Goal: Information Seeking & Learning: Find specific page/section

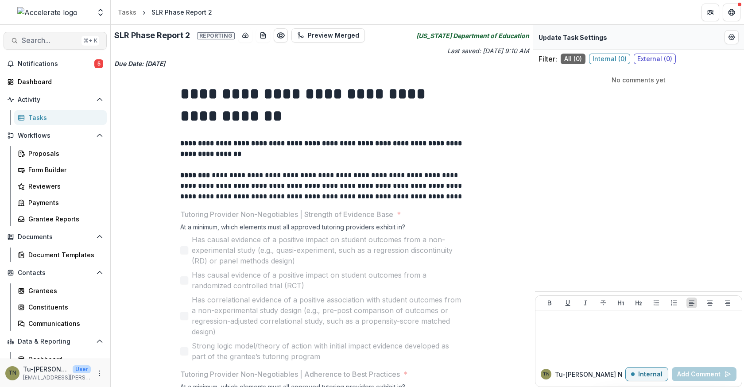
click at [50, 32] on button "Search... ⌘ + K" at bounding box center [55, 41] width 103 height 18
type input "****"
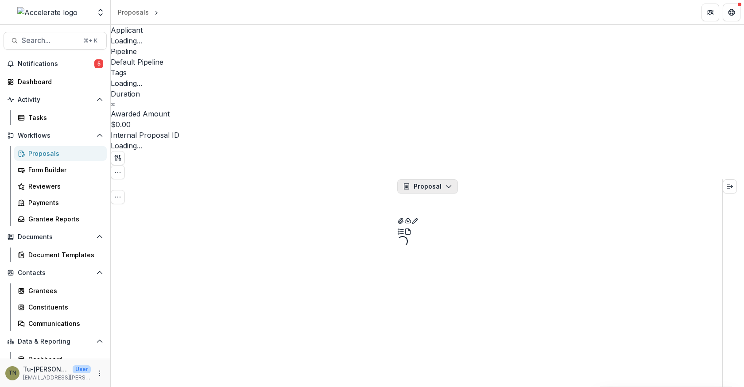
click at [440, 179] on button "Proposal" at bounding box center [427, 186] width 61 height 14
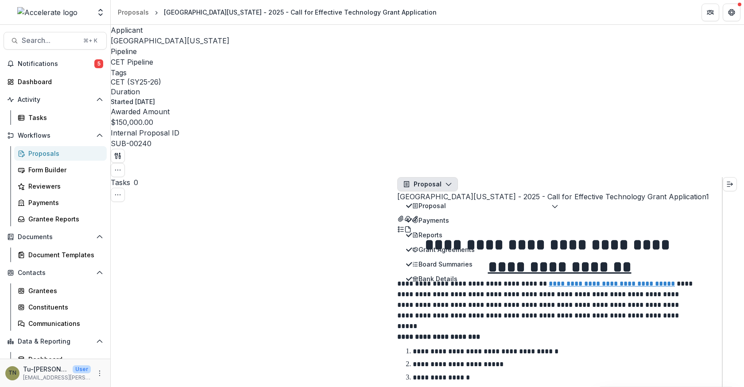
click at [439, 177] on button "Proposal" at bounding box center [427, 184] width 61 height 14
click at [436, 230] on div "Reports" at bounding box center [443, 234] width 62 height 9
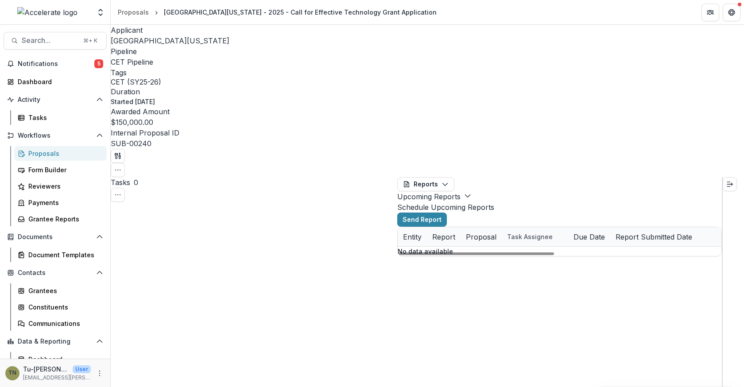
click at [471, 191] on button "Upcoming Reports" at bounding box center [434, 196] width 74 height 11
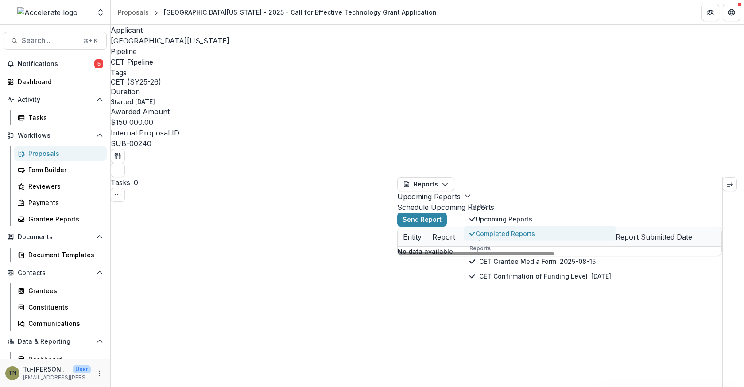
click at [491, 229] on span "Completed Reports" at bounding box center [544, 233] width 136 height 9
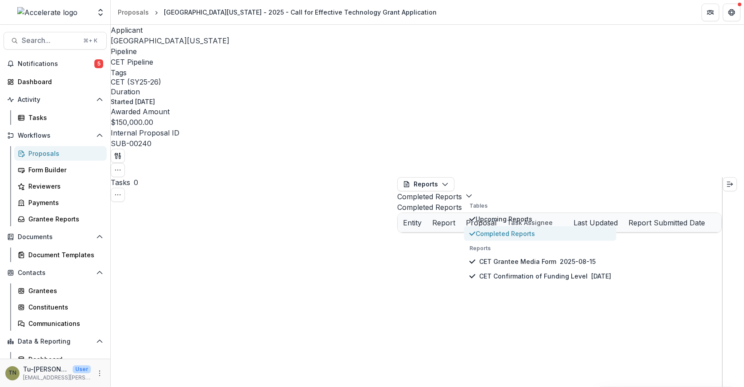
click at [491, 229] on span "Completed Reports" at bounding box center [544, 233] width 136 height 9
click at [458, 233] on div "[GEOGRAPHIC_DATA][US_STATE] CET Grantee Media Form [GEOGRAPHIC_DATA][US_STATE] …" at bounding box center [560, 233] width 324 height 0
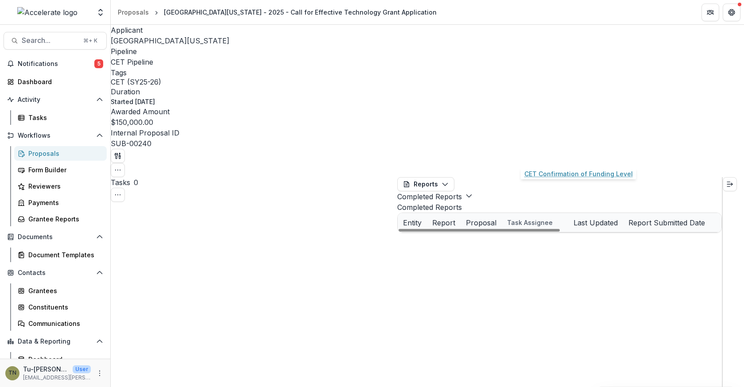
click at [536, 256] on link "CET Confirmation of Funding Level" at bounding box center [564, 260] width 100 height 9
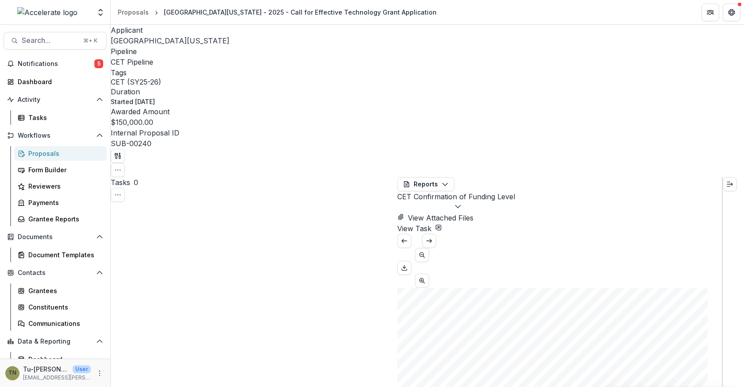
scroll to position [83, 0]
click at [51, 42] on span "Search..." at bounding box center [50, 40] width 56 height 8
click at [43, 288] on div "Grantees" at bounding box center [63, 290] width 71 height 9
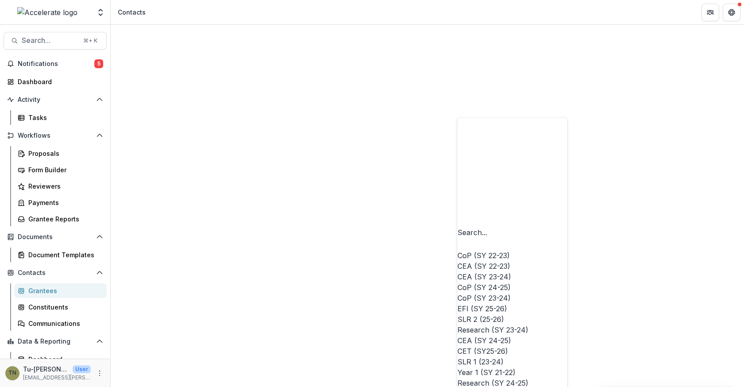
click at [461, 238] on div at bounding box center [459, 244] width 2 height 12
click at [504, 346] on div "CET (SY25-26)" at bounding box center [513, 351] width 110 height 11
click at [513, 229] on icon "Remove CET (SY25-26)" at bounding box center [509, 232] width 7 height 7
click at [509, 335] on div "CEA (SY 24-25)" at bounding box center [513, 340] width 110 height 11
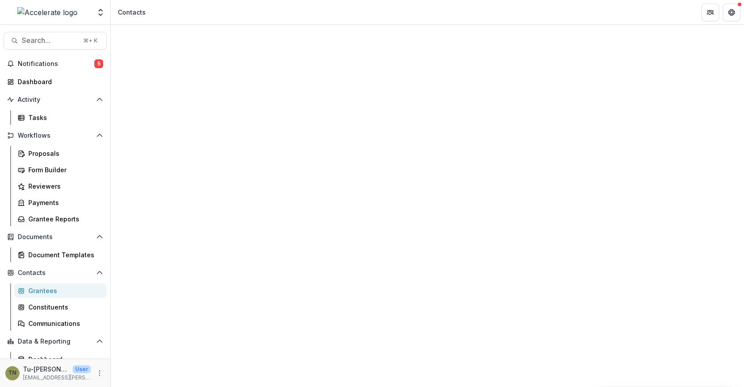
click at [268, 36] on div "Contacts" at bounding box center [427, 347] width 633 height 644
